Goal: Check status: Check status

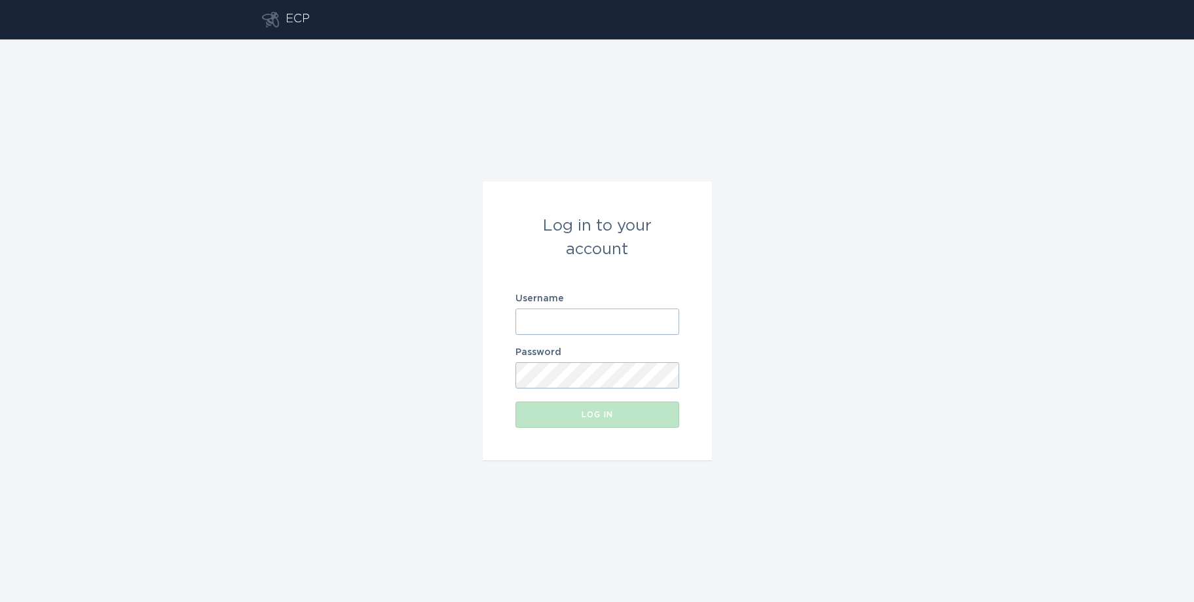
type input "[EMAIL_ADDRESS][DOMAIN_NAME]"
click at [608, 421] on button "Log in" at bounding box center [598, 415] width 164 height 26
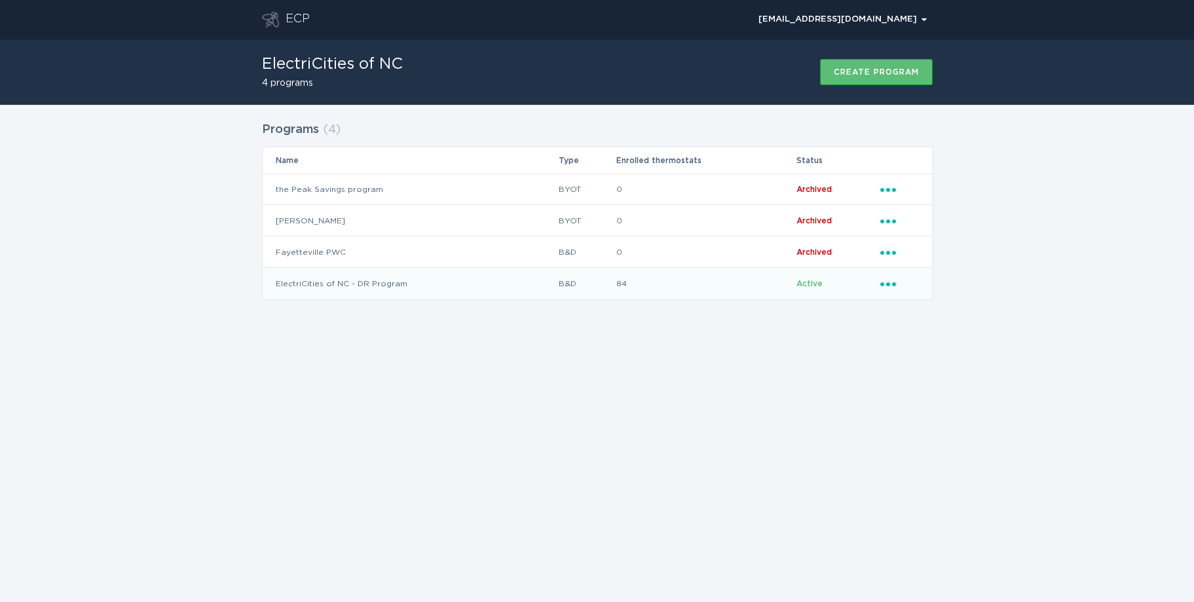
click at [379, 286] on td "ElectriCities of NC - DR Program" at bounding box center [410, 283] width 295 height 31
